Goal: Task Accomplishment & Management: Complete application form

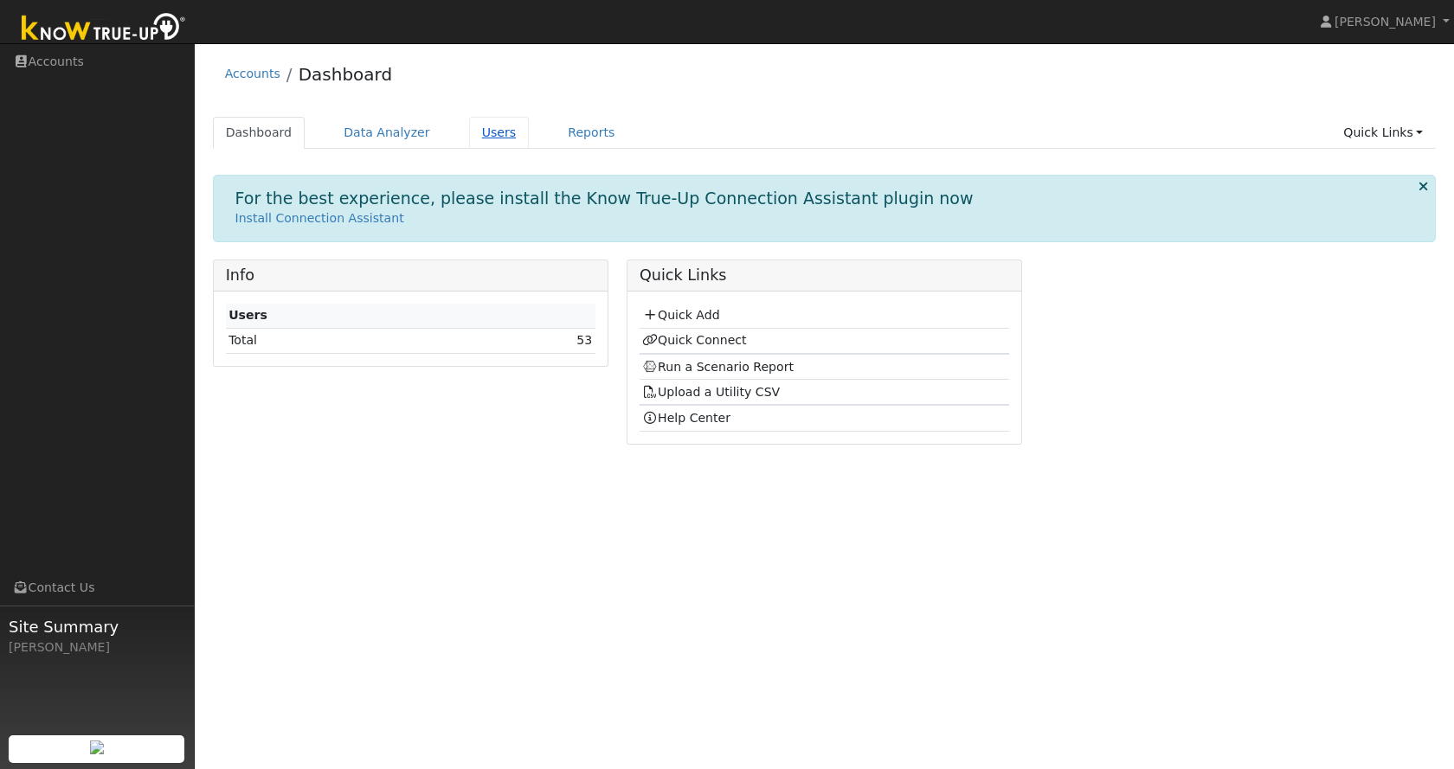
click at [485, 138] on link "Users" at bounding box center [499, 133] width 61 height 32
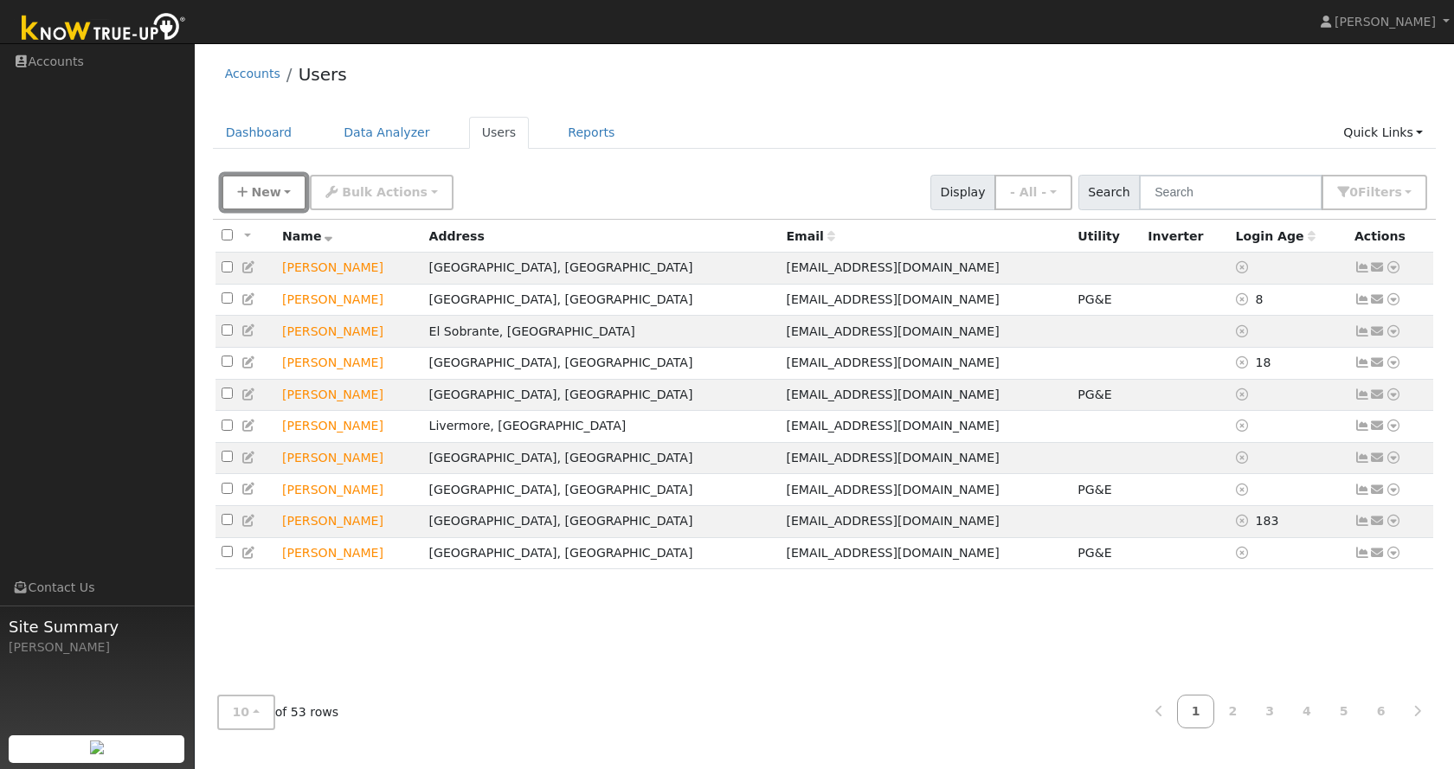
click at [257, 192] on span "New" at bounding box center [265, 192] width 29 height 14
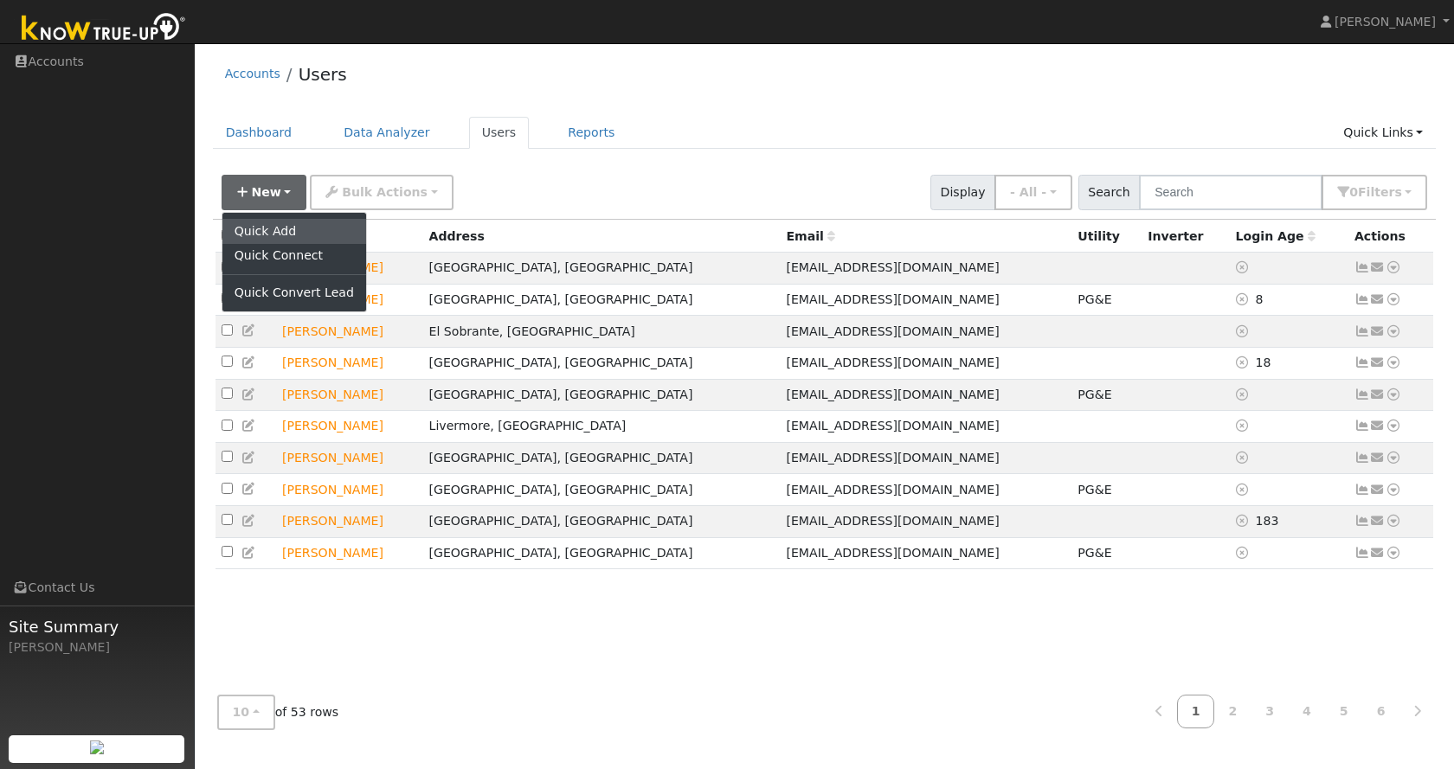
click at [271, 232] on link "Quick Add" at bounding box center [294, 231] width 144 height 24
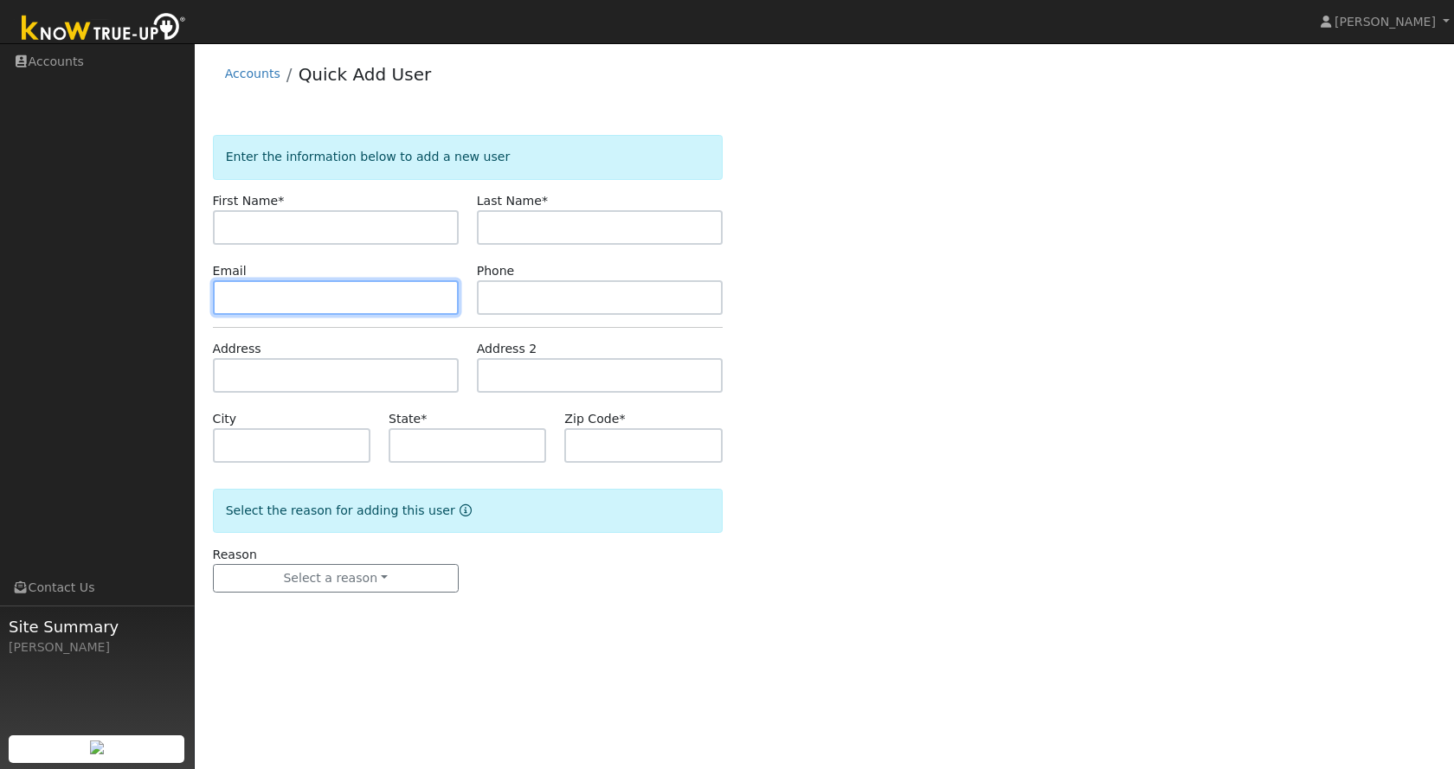
click at [347, 297] on input "text" at bounding box center [336, 297] width 246 height 35
paste input "[EMAIL_ADDRESS][DOMAIN_NAME]"
type input "[EMAIL_ADDRESS][DOMAIN_NAME]"
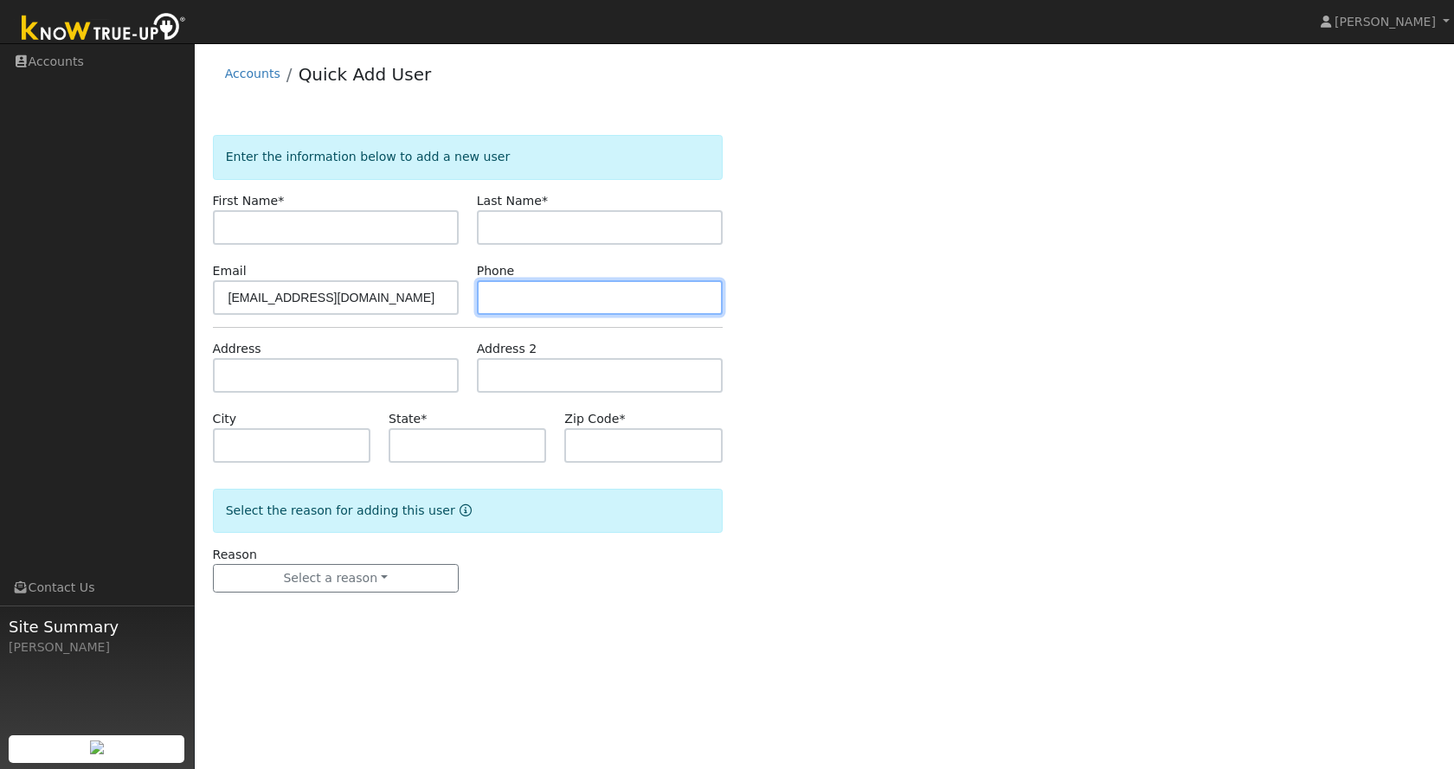
click at [511, 290] on input "text" at bounding box center [600, 297] width 246 height 35
paste input "9252869495"
type input "9252869495"
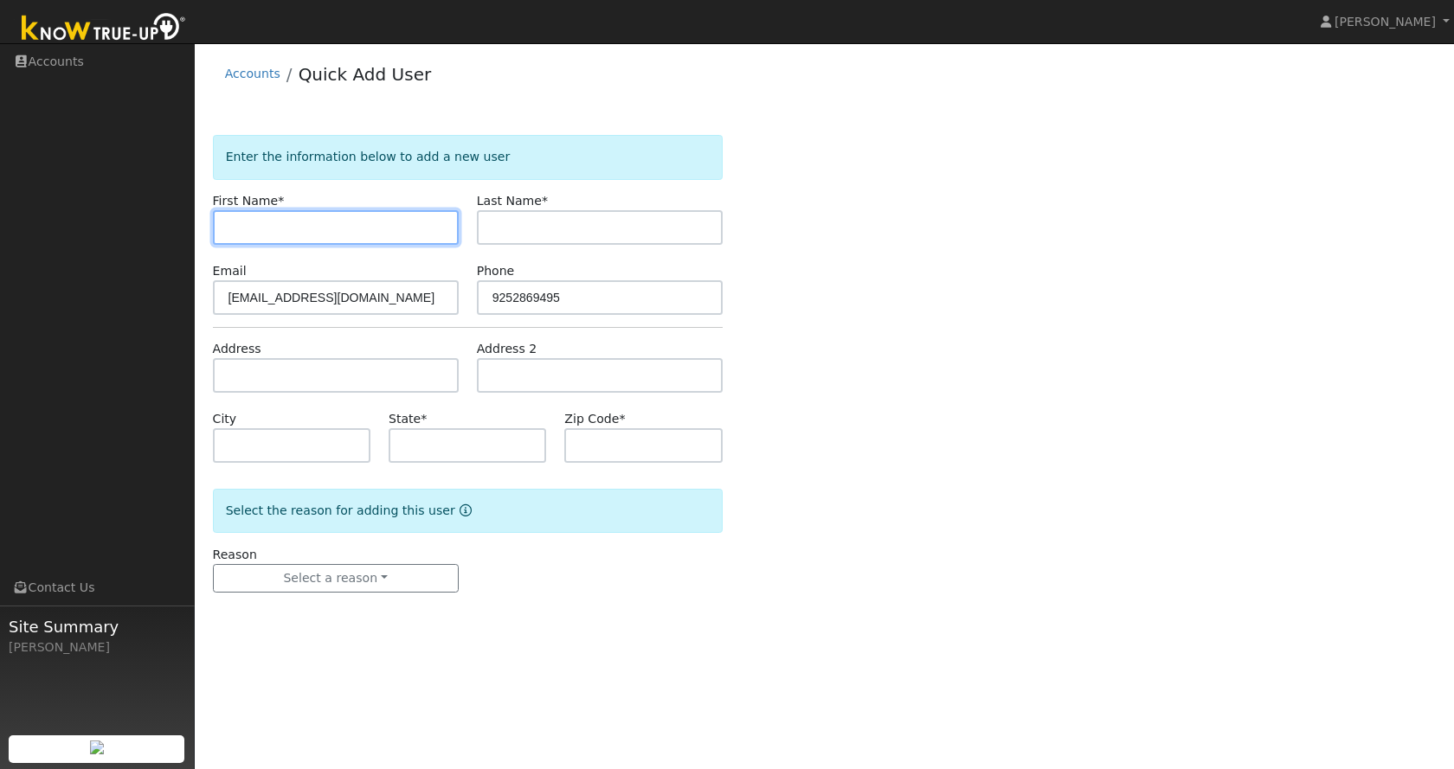
click at [286, 227] on input "text" at bounding box center [336, 227] width 246 height 35
paste input "[PERSON_NAME]"
type input "[PERSON_NAME]"
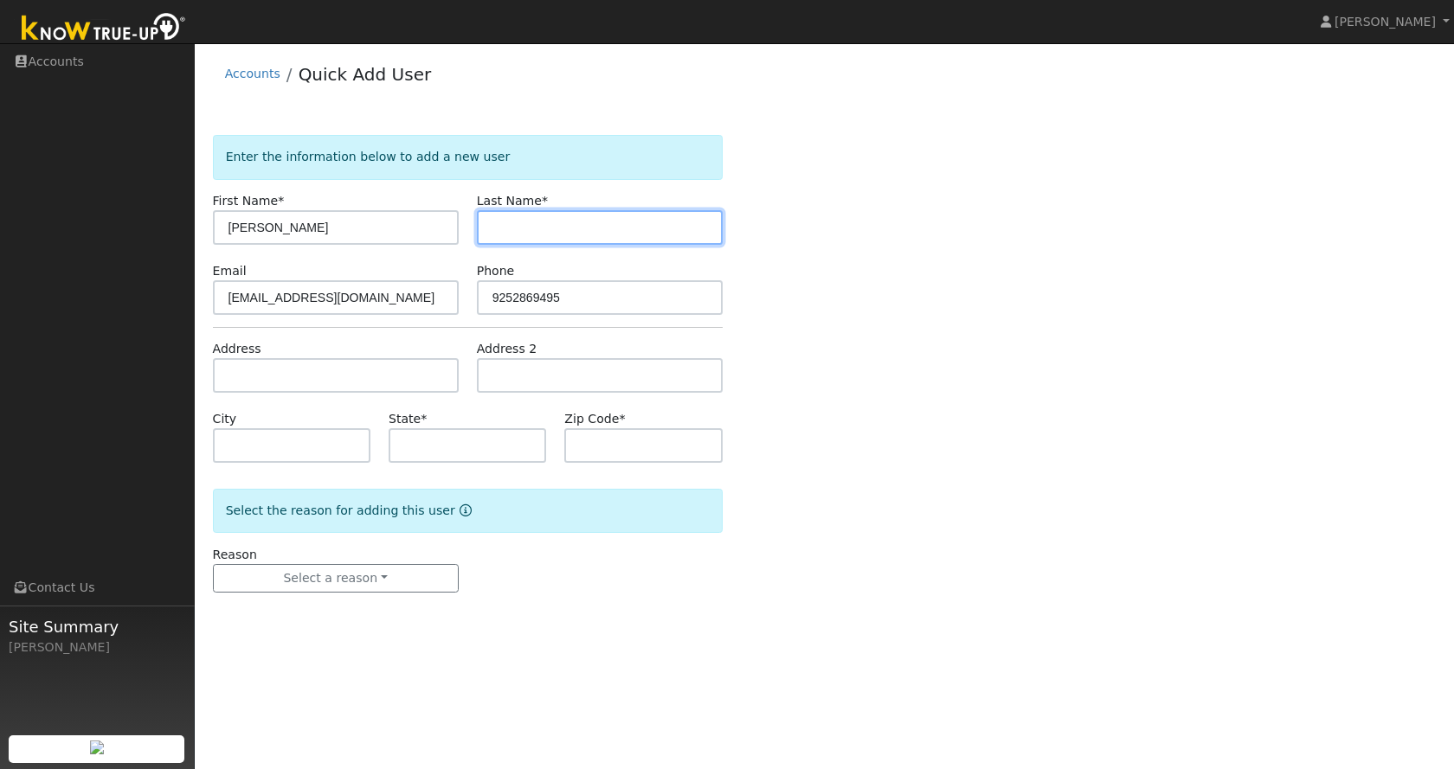
click at [519, 234] on input "text" at bounding box center [600, 227] width 246 height 35
paste input "[PERSON_NAME]"
click at [533, 228] on input "[PERSON_NAME]" at bounding box center [600, 227] width 246 height 35
type input "Corcoran"
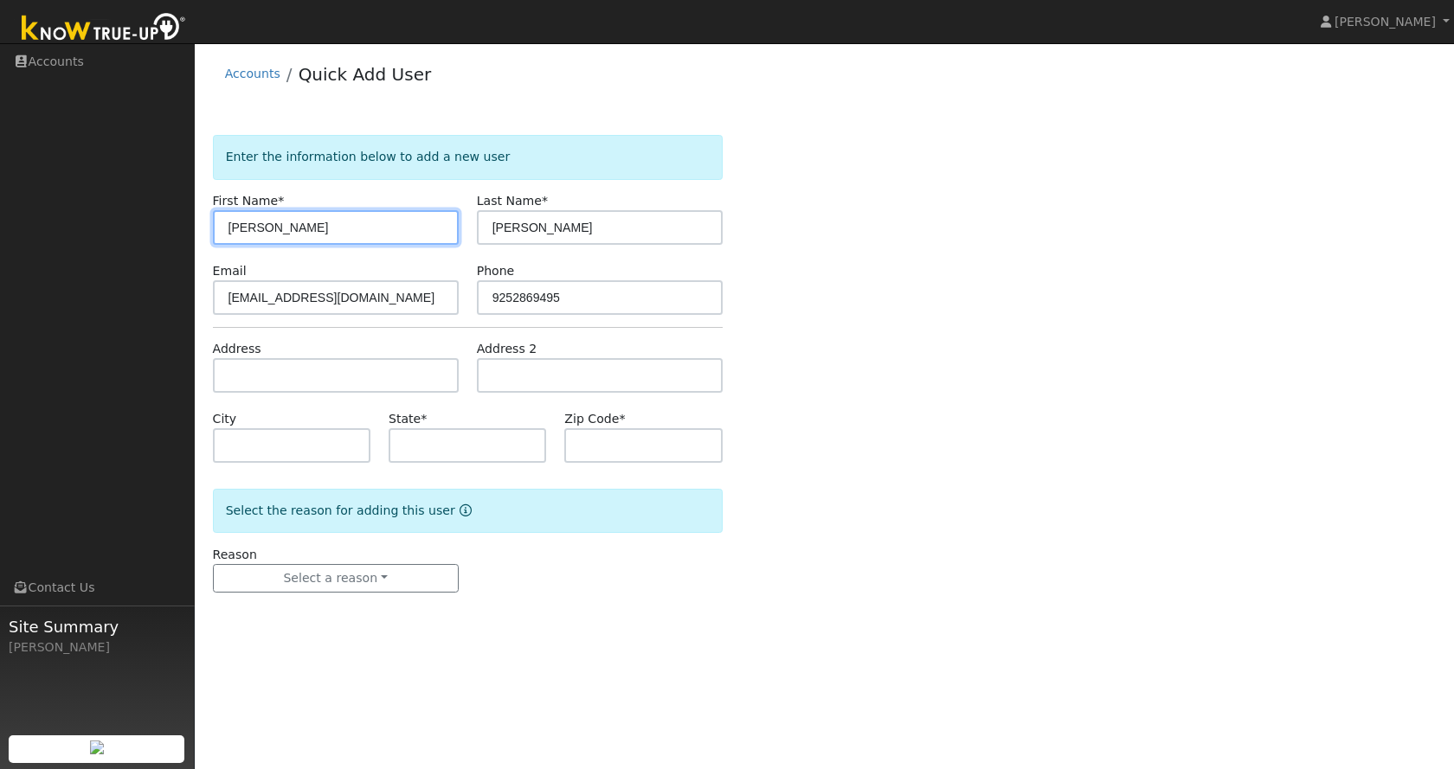
click at [406, 237] on input "[PERSON_NAME]" at bounding box center [336, 227] width 246 height 35
type input "Patrick"
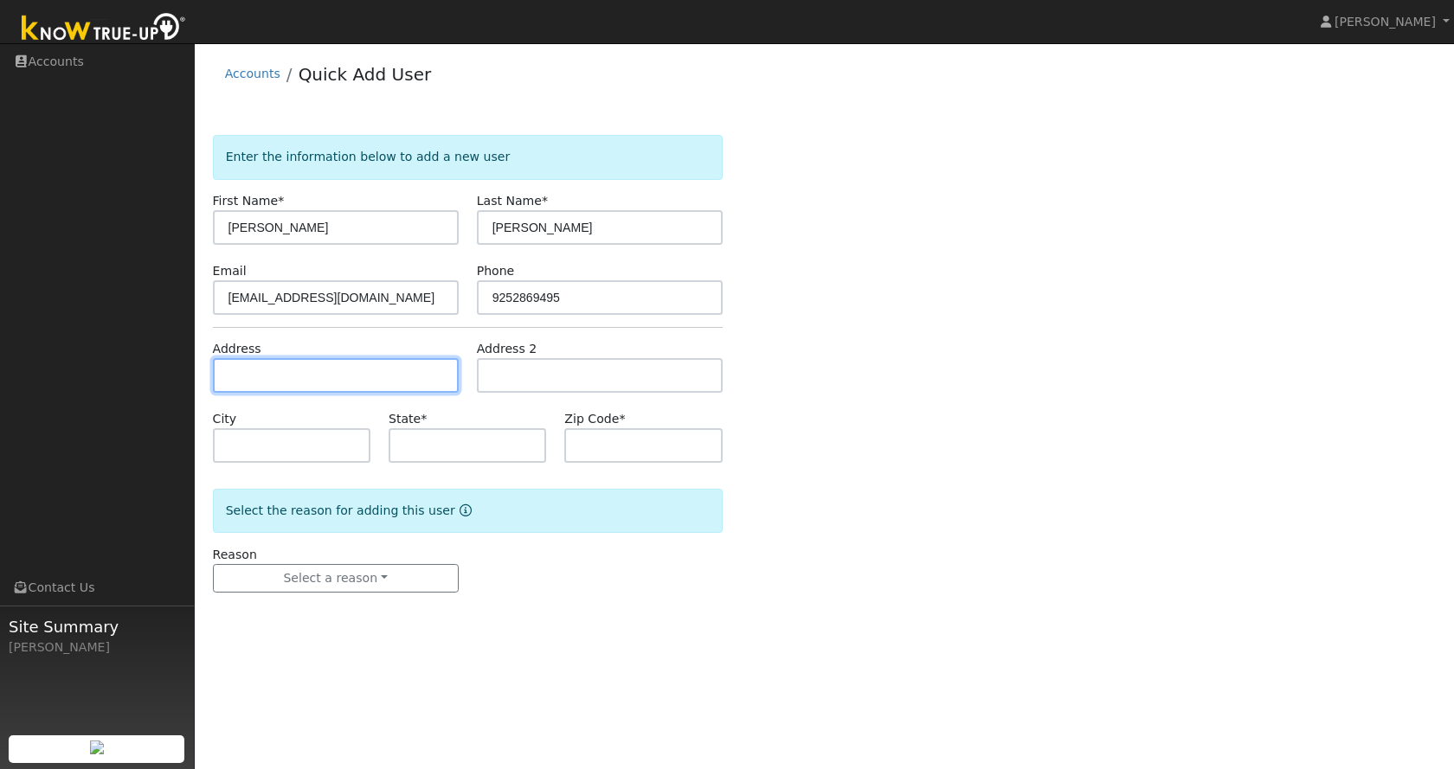
click at [267, 375] on input "text" at bounding box center [336, 375] width 246 height 35
paste input "3371 North Lucile Ln, Lafayette 94549"
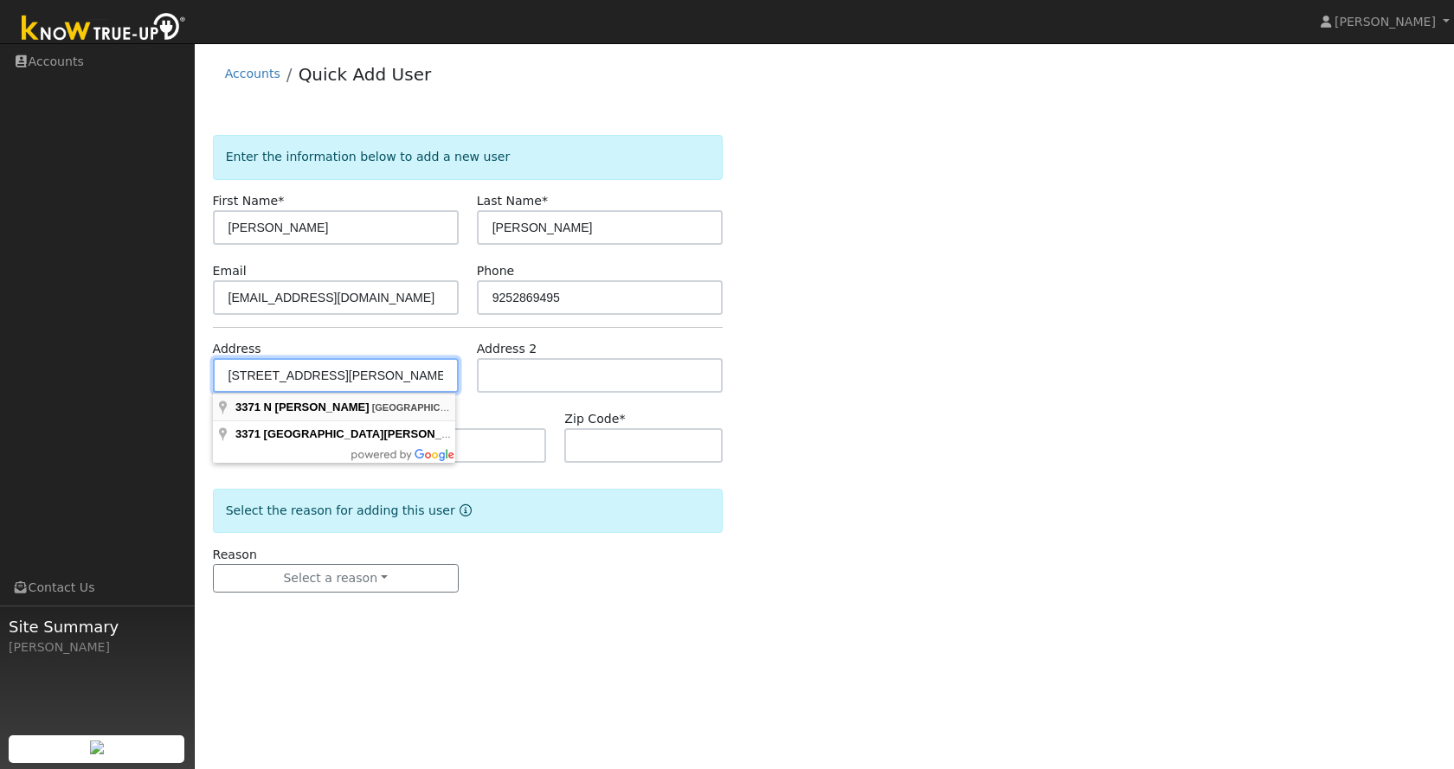
type input "3371 North Lucille Lane"
type input "Lafayette"
type input "CA"
type input "94549"
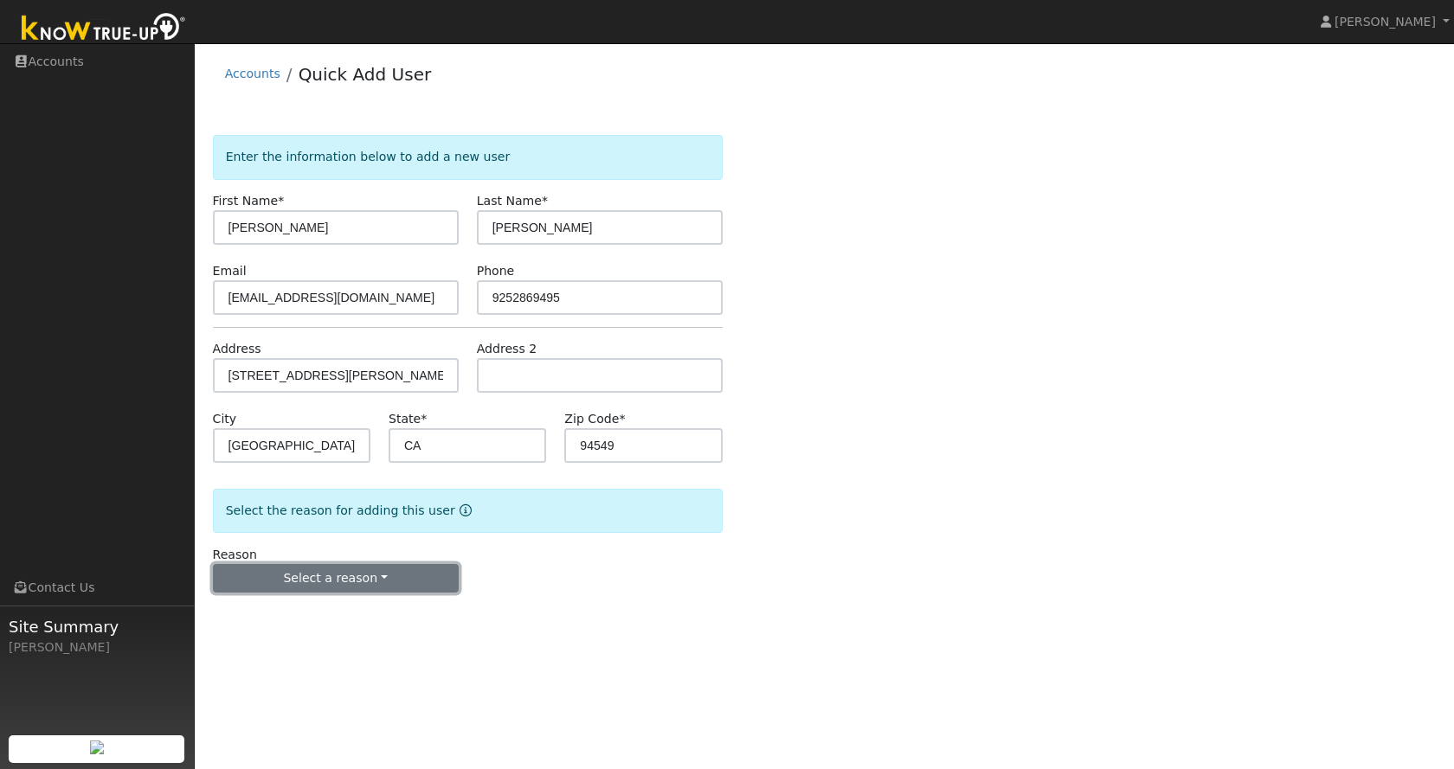
click at [323, 574] on button "Select a reason" at bounding box center [336, 578] width 246 height 29
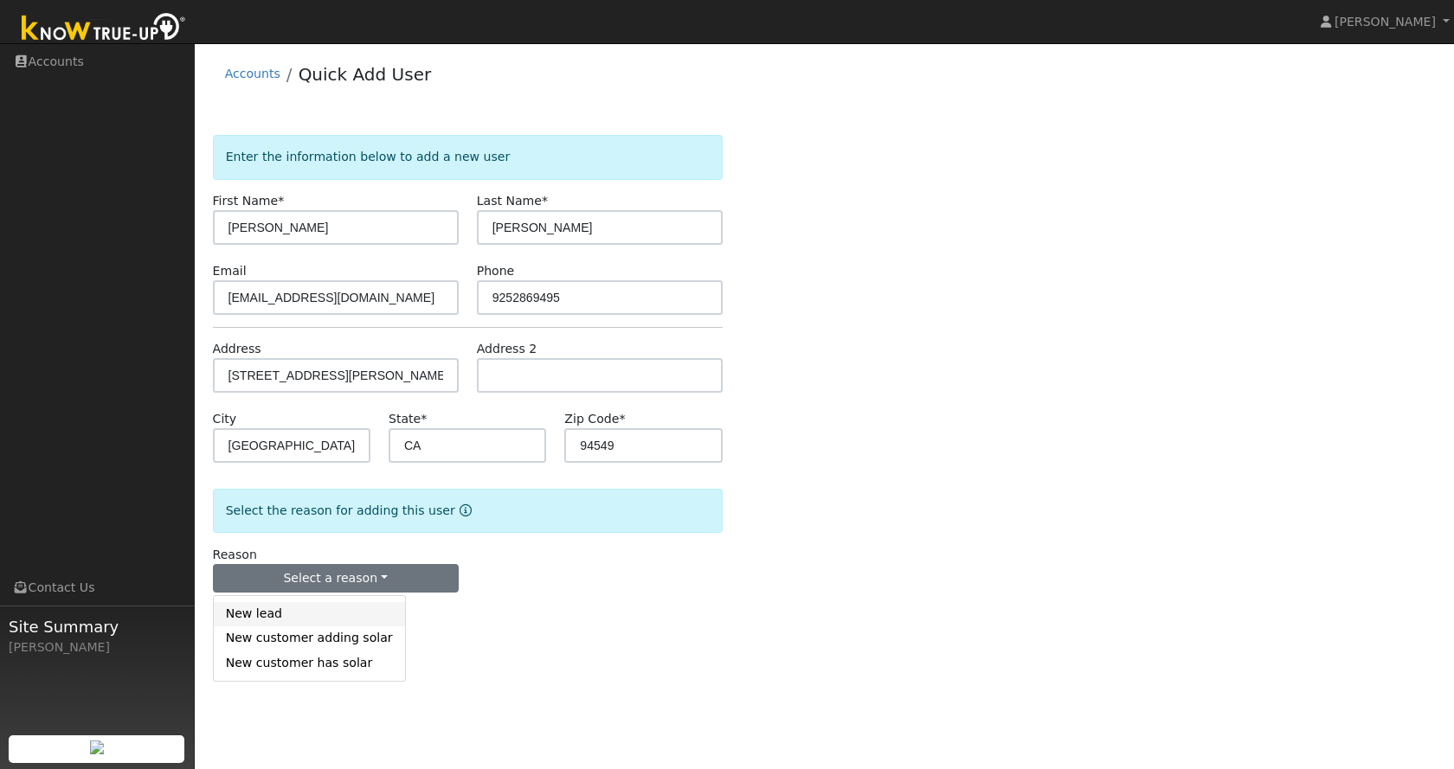
click at [286, 623] on link "New lead" at bounding box center [309, 614] width 191 height 24
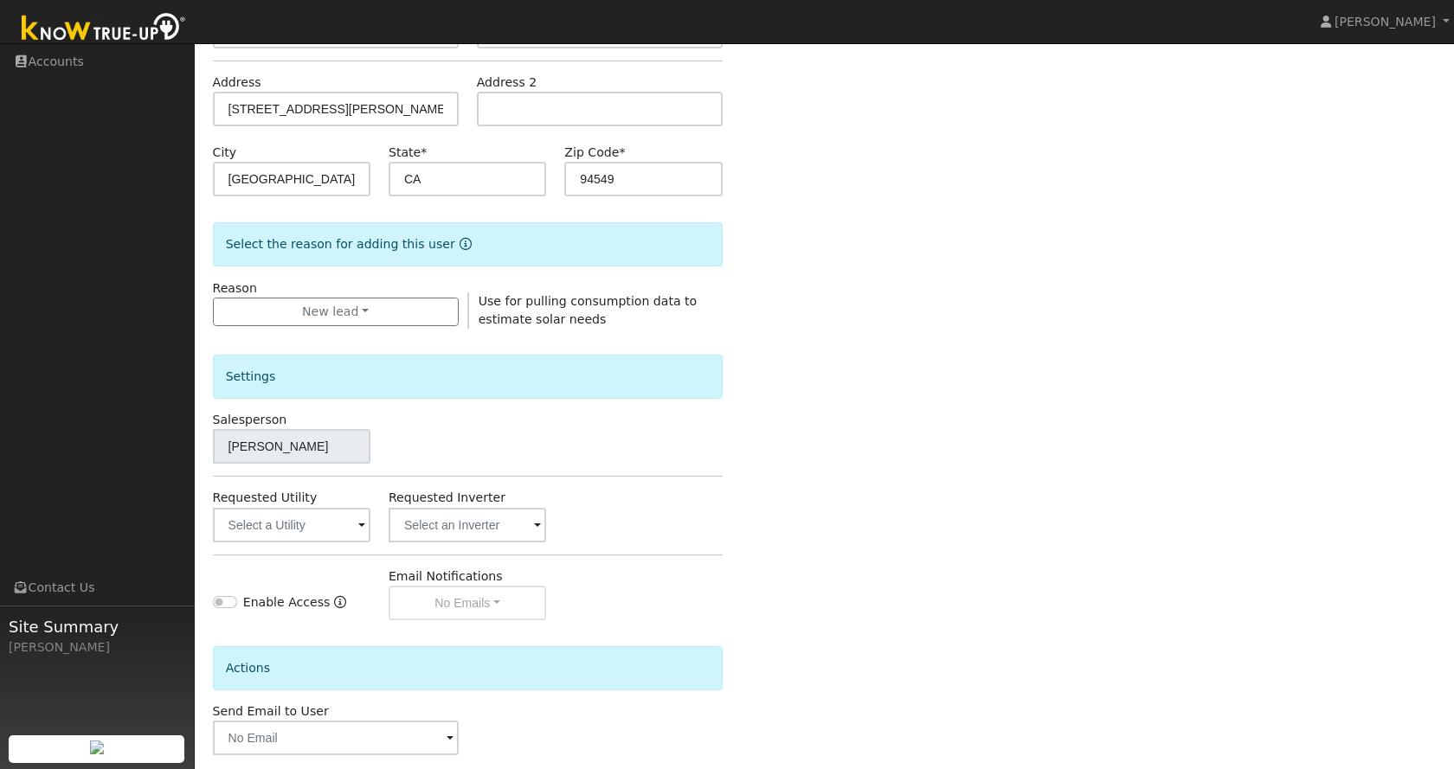
scroll to position [275, 0]
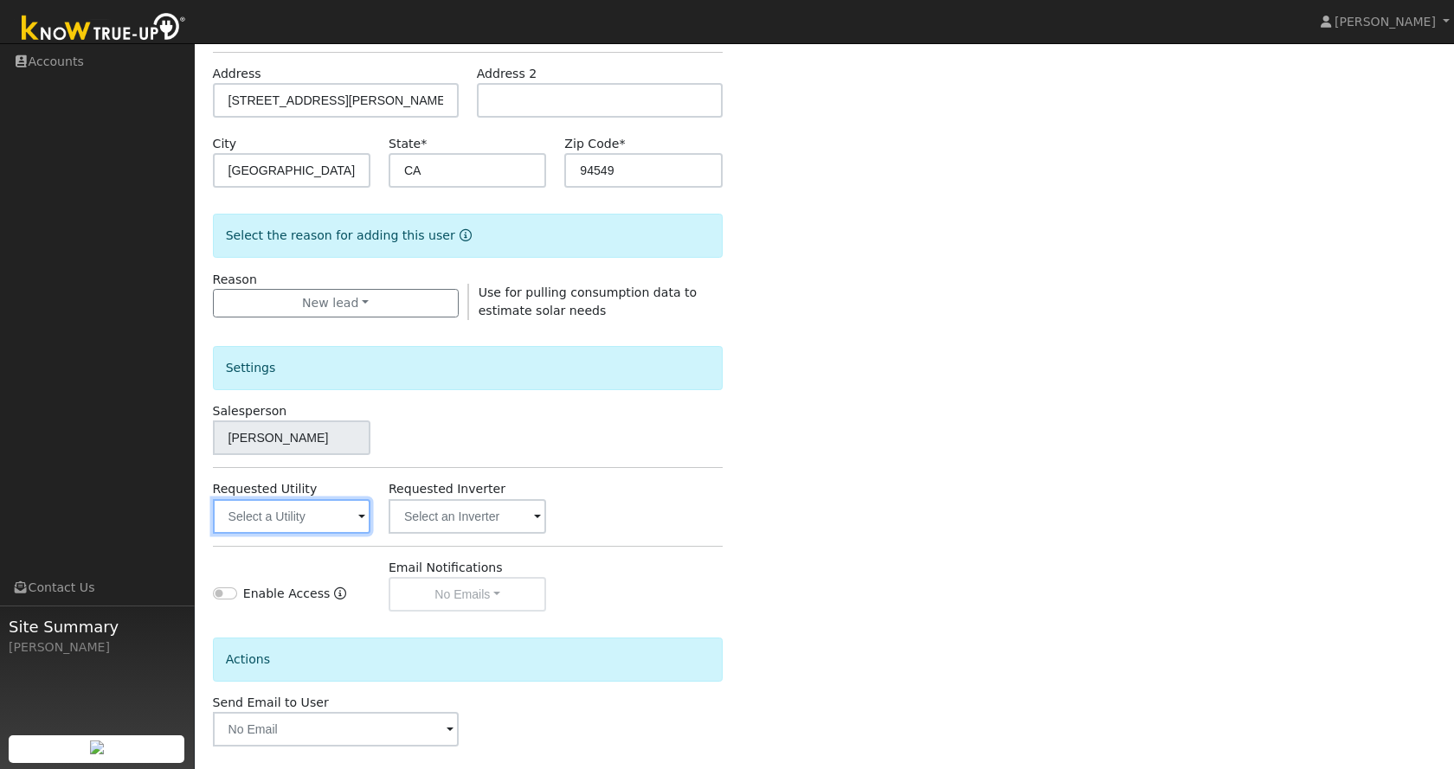
click at [302, 520] on input "text" at bounding box center [291, 516] width 157 height 35
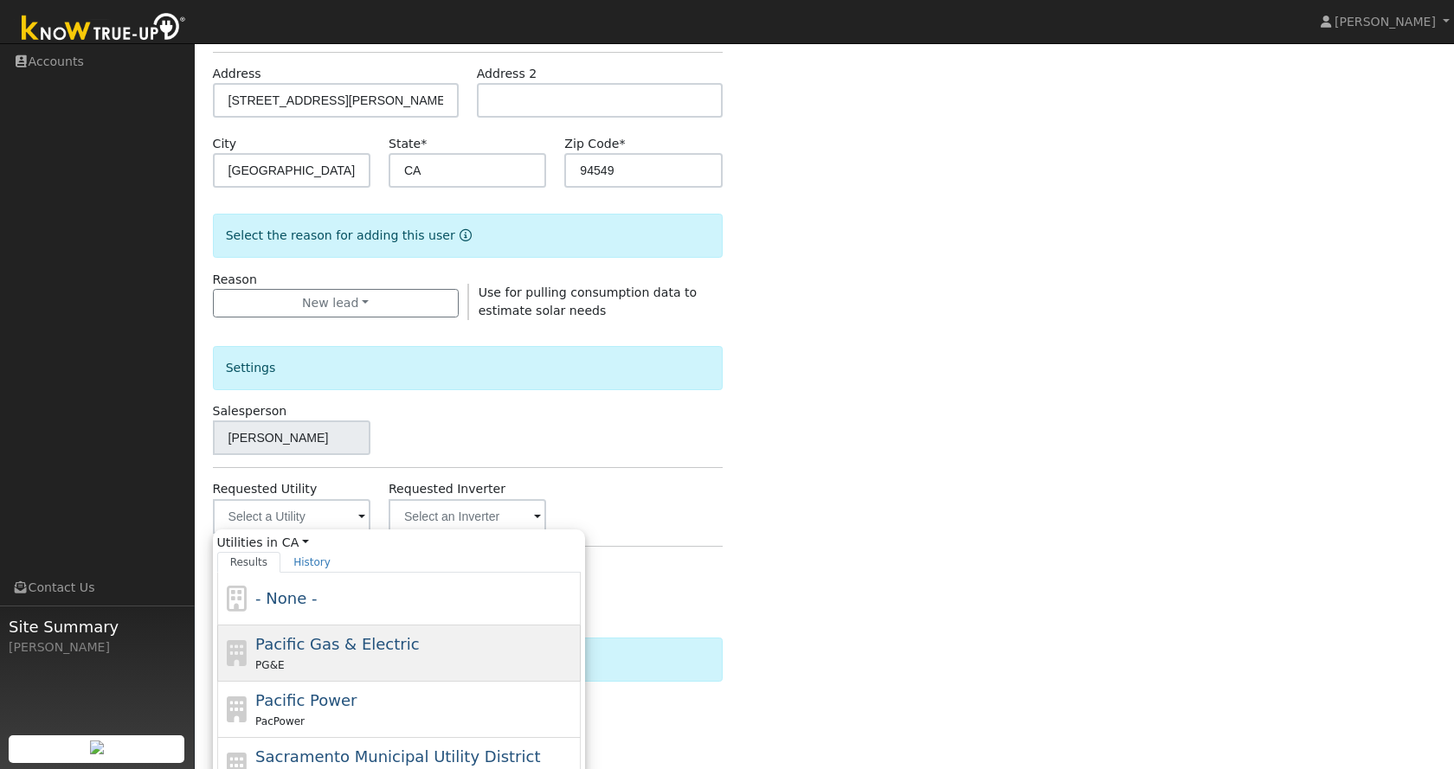
click at [299, 639] on span "Pacific Gas & Electric" at bounding box center [337, 644] width 164 height 18
type input "Pacific Gas & Electric"
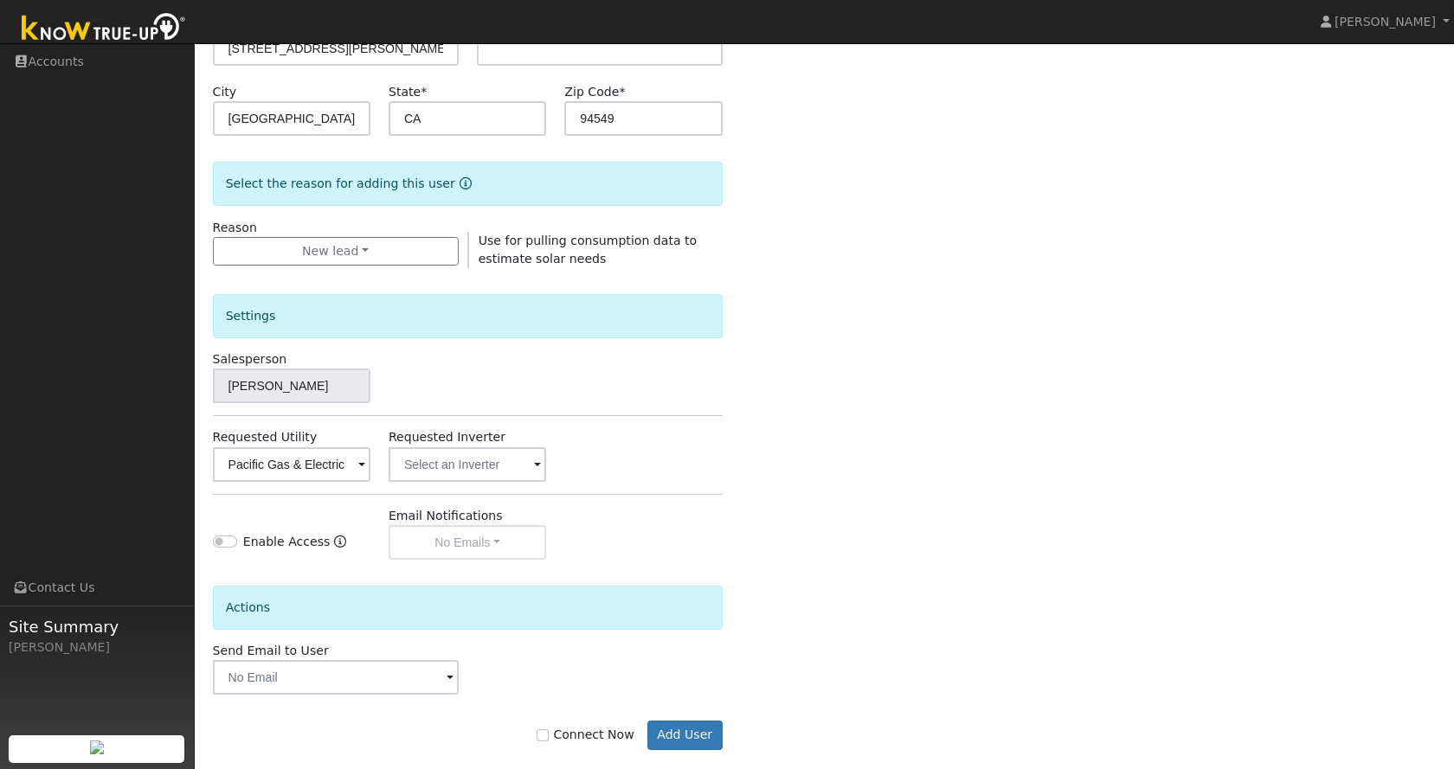
scroll to position [351, 0]
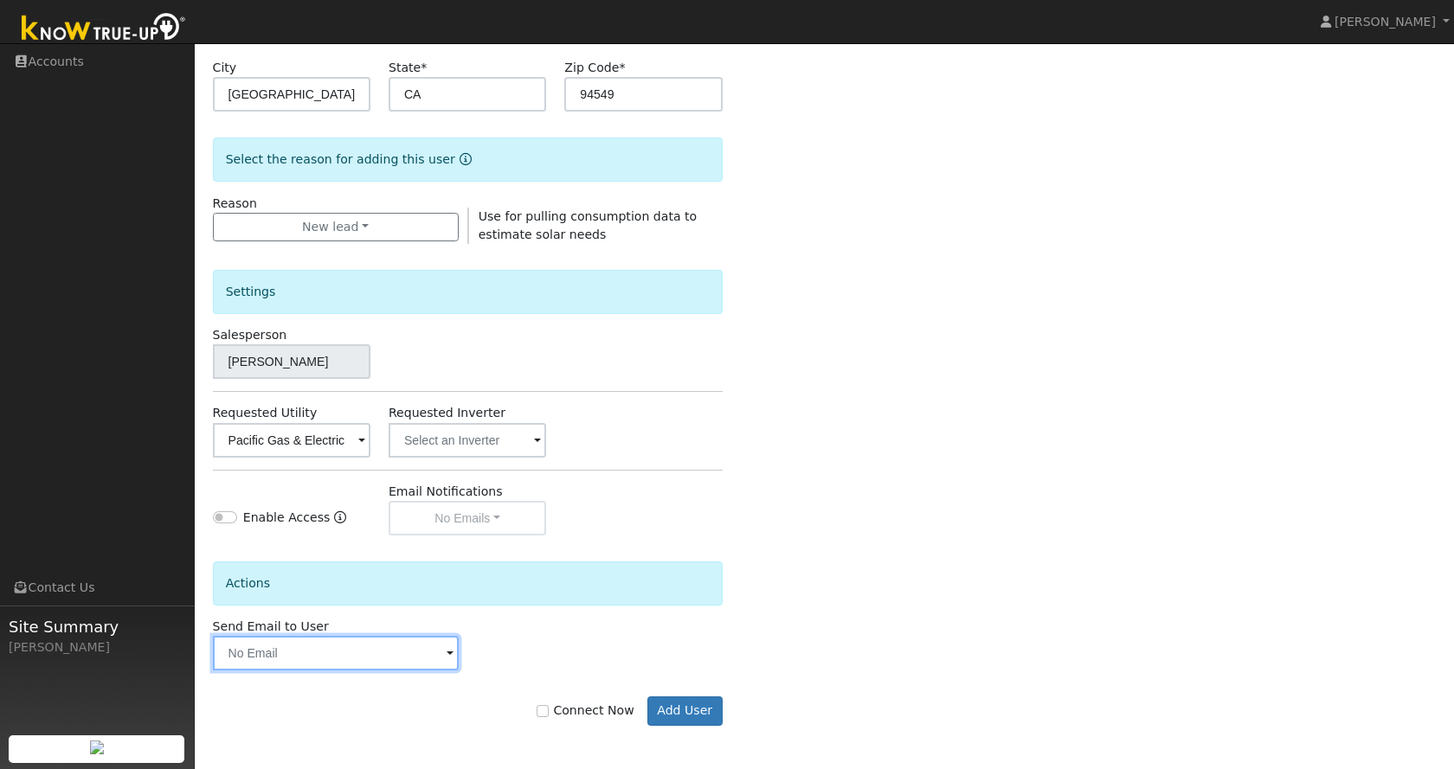
click at [394, 665] on input "text" at bounding box center [336, 653] width 246 height 35
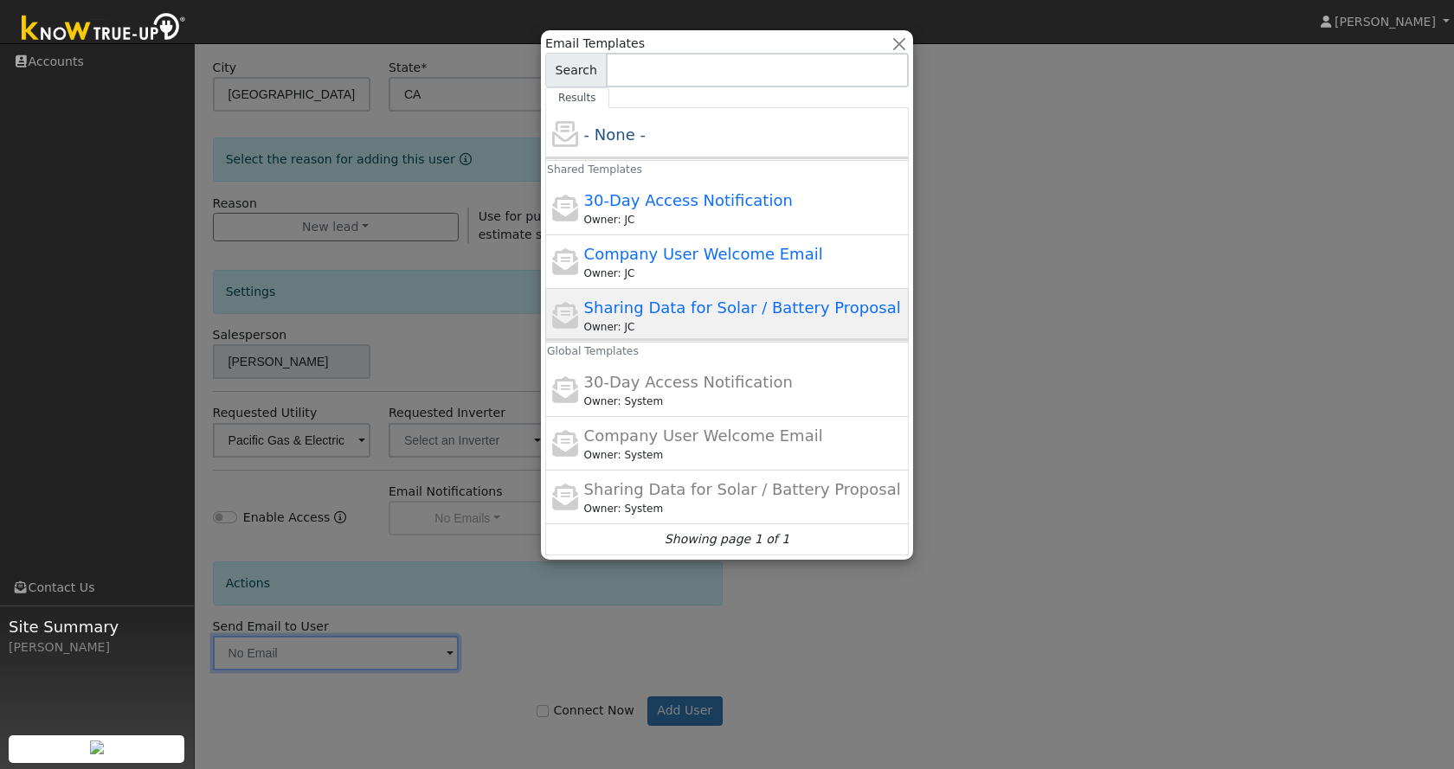
click at [728, 303] on span "Sharing Data for Solar / Battery Proposal" at bounding box center [742, 308] width 317 height 18
type input "Sharing Data for Solar / Battery Proposal"
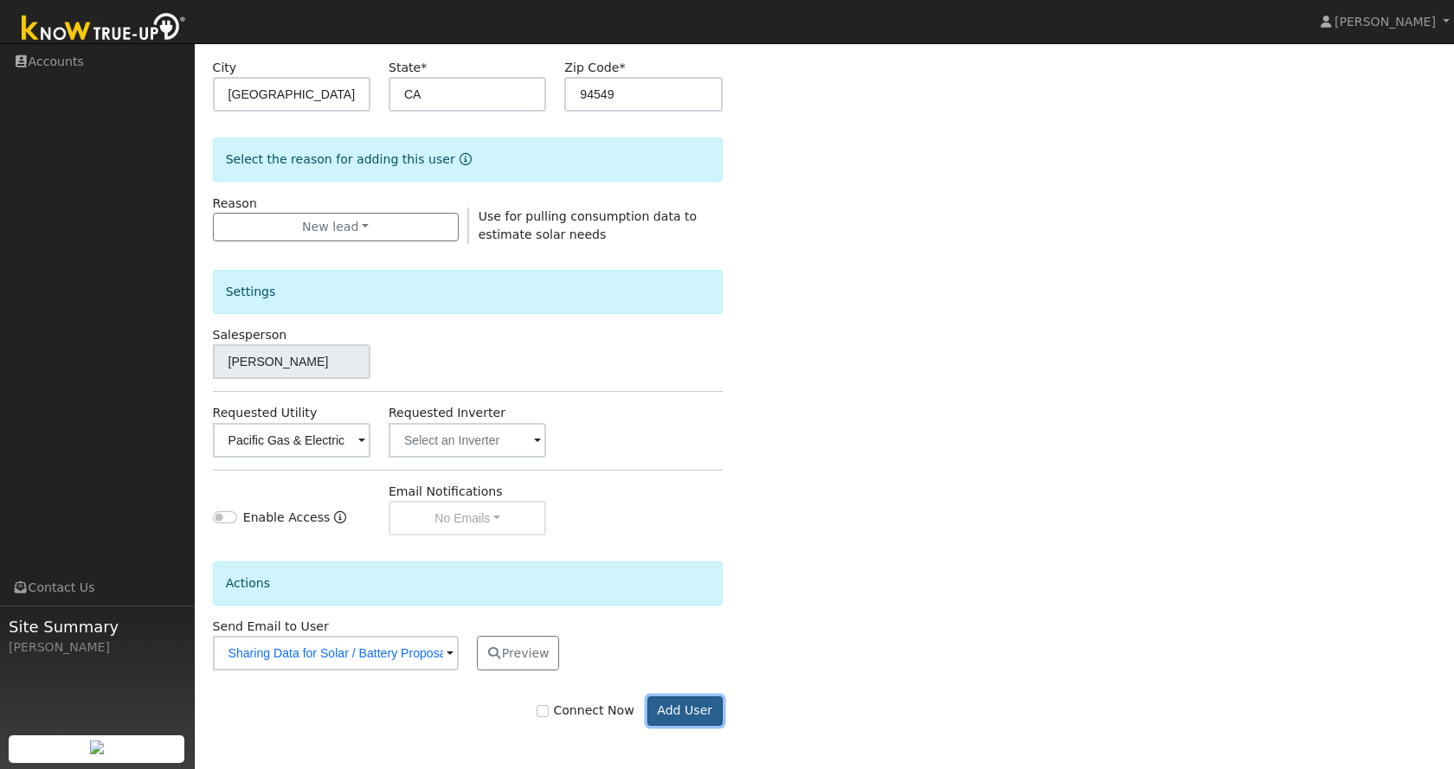
click at [686, 714] on button "Add User" at bounding box center [684, 711] width 75 height 29
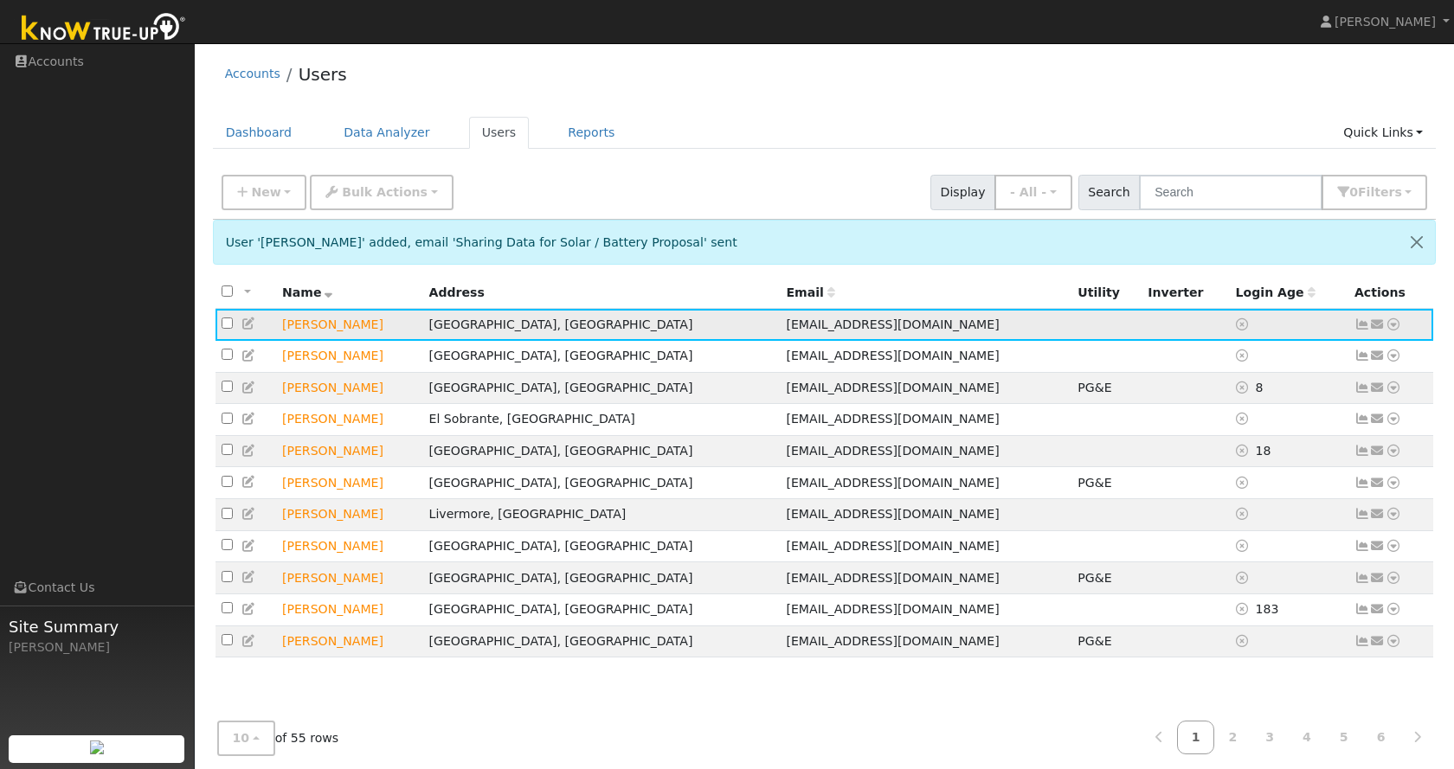
drag, startPoint x: 386, startPoint y: 326, endPoint x: 278, endPoint y: 327, distance: 108.2
click at [278, 327] on td "[PERSON_NAME]" at bounding box center [349, 325] width 147 height 32
copy td "[PERSON_NAME]"
